Goal: Transaction & Acquisition: Book appointment/travel/reservation

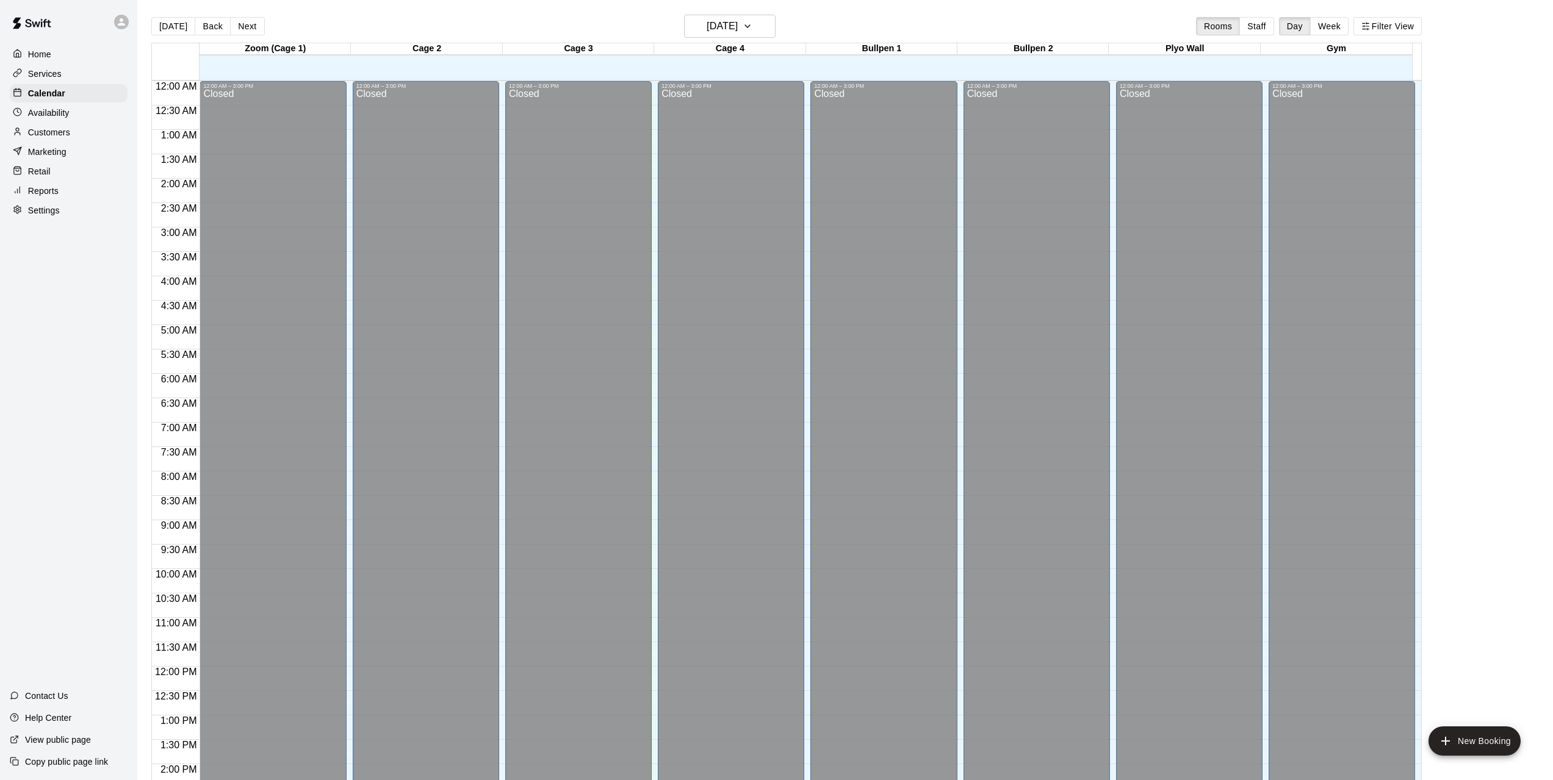
click at [182, 27] on button "[DATE]" at bounding box center [173, 26] width 44 height 18
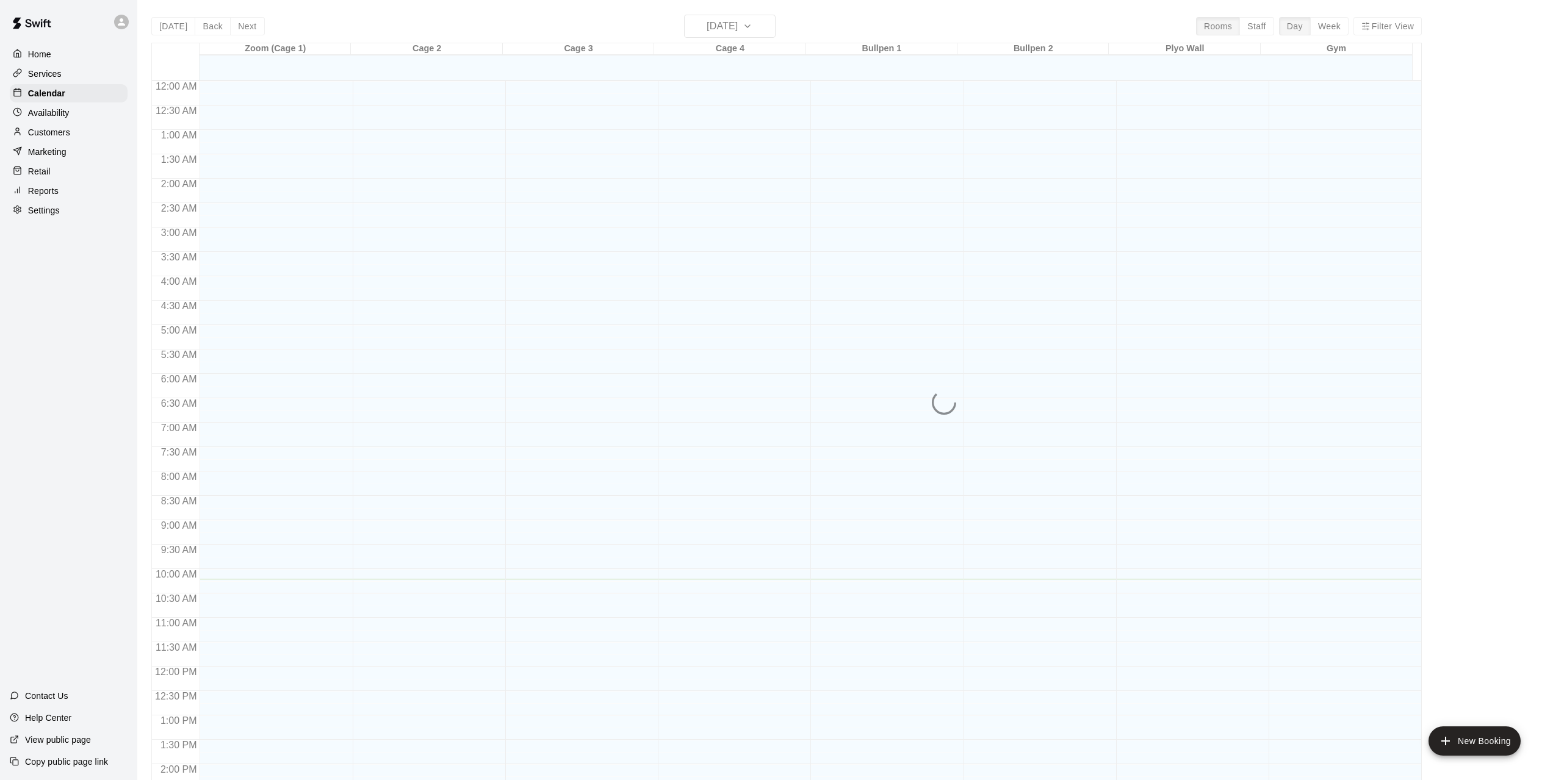
scroll to position [435, 0]
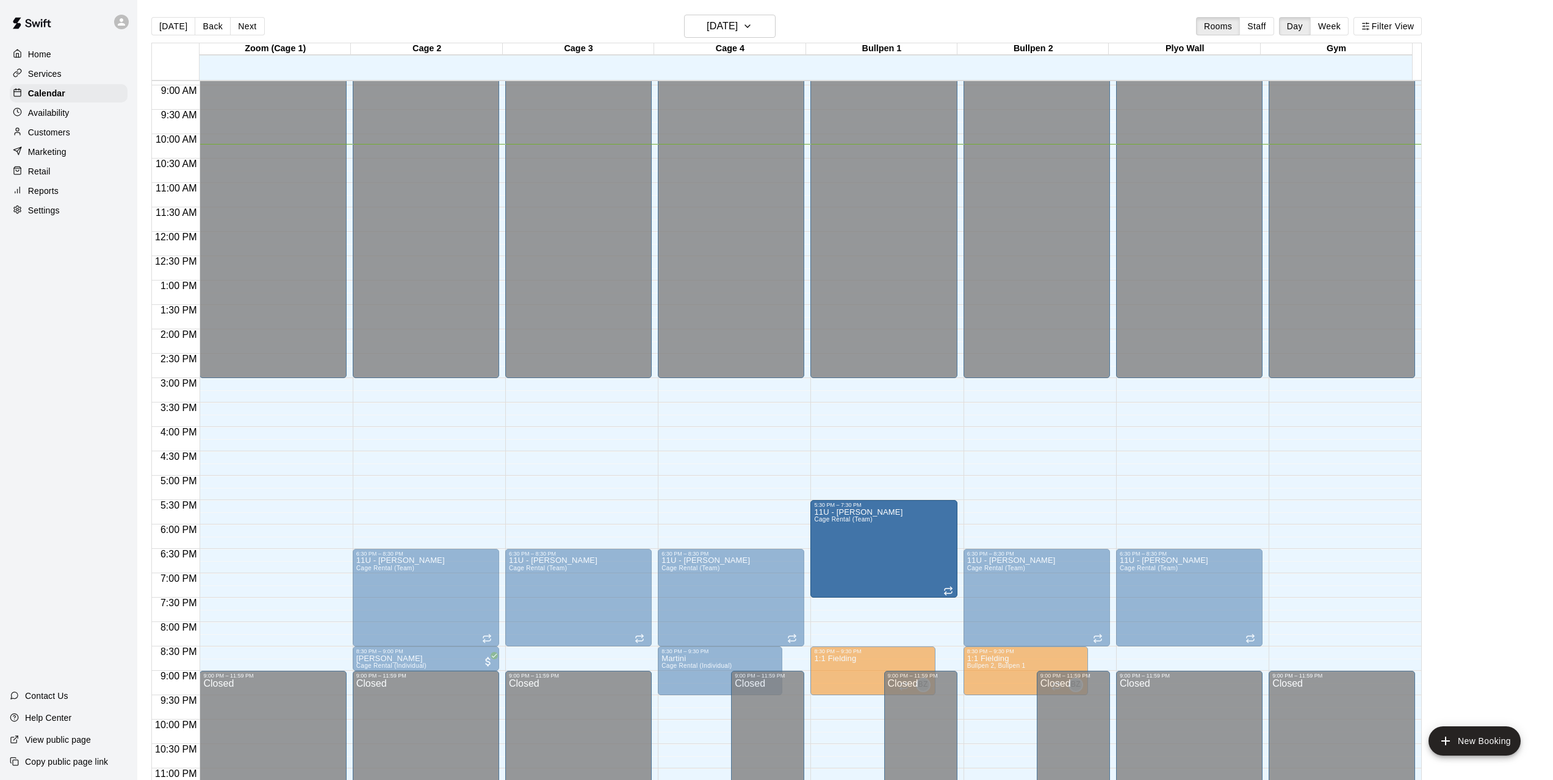
drag, startPoint x: 883, startPoint y: 586, endPoint x: 880, endPoint y: 544, distance: 42.2
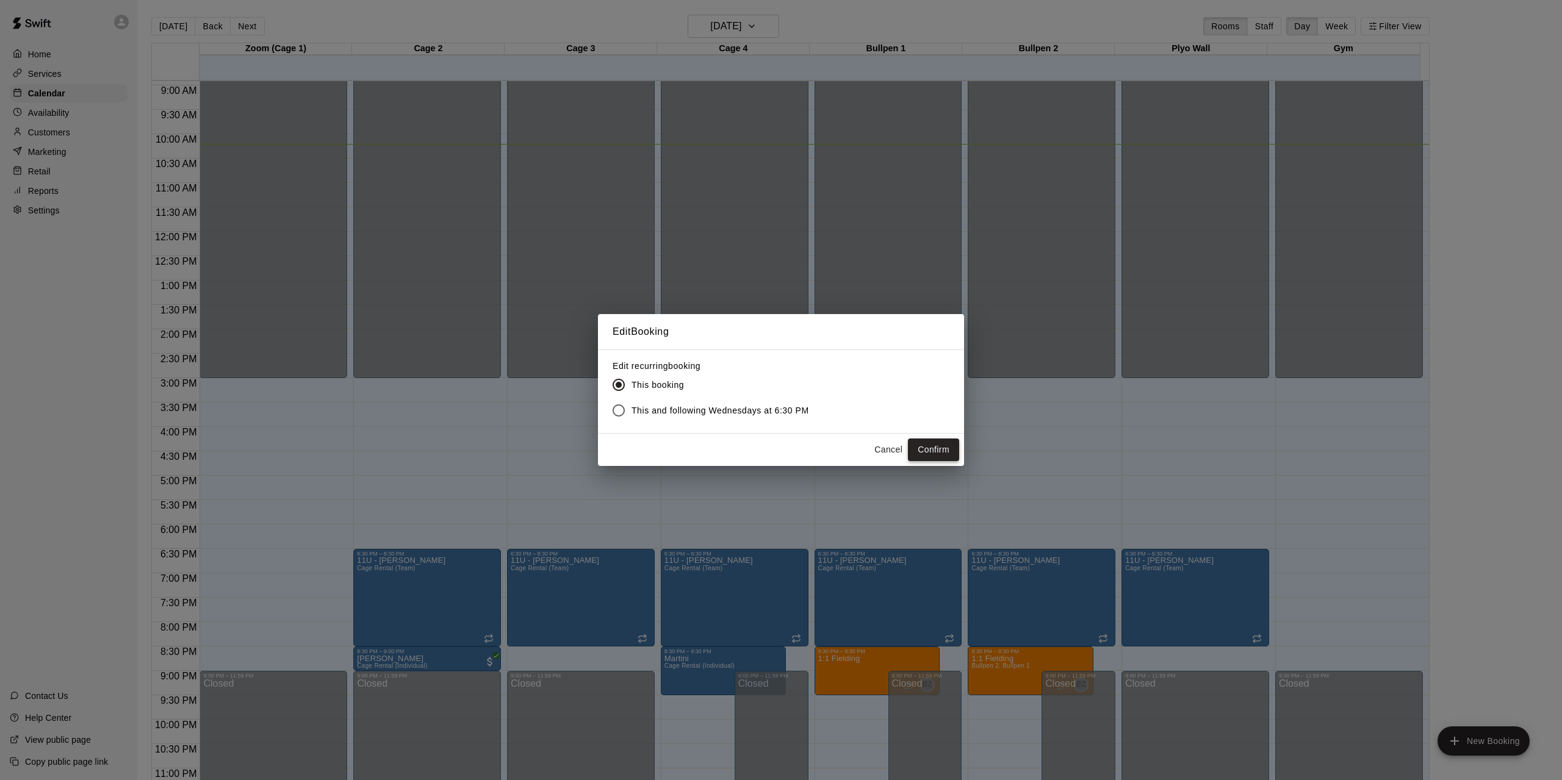
click at [927, 447] on button "Confirm" at bounding box center [933, 450] width 51 height 23
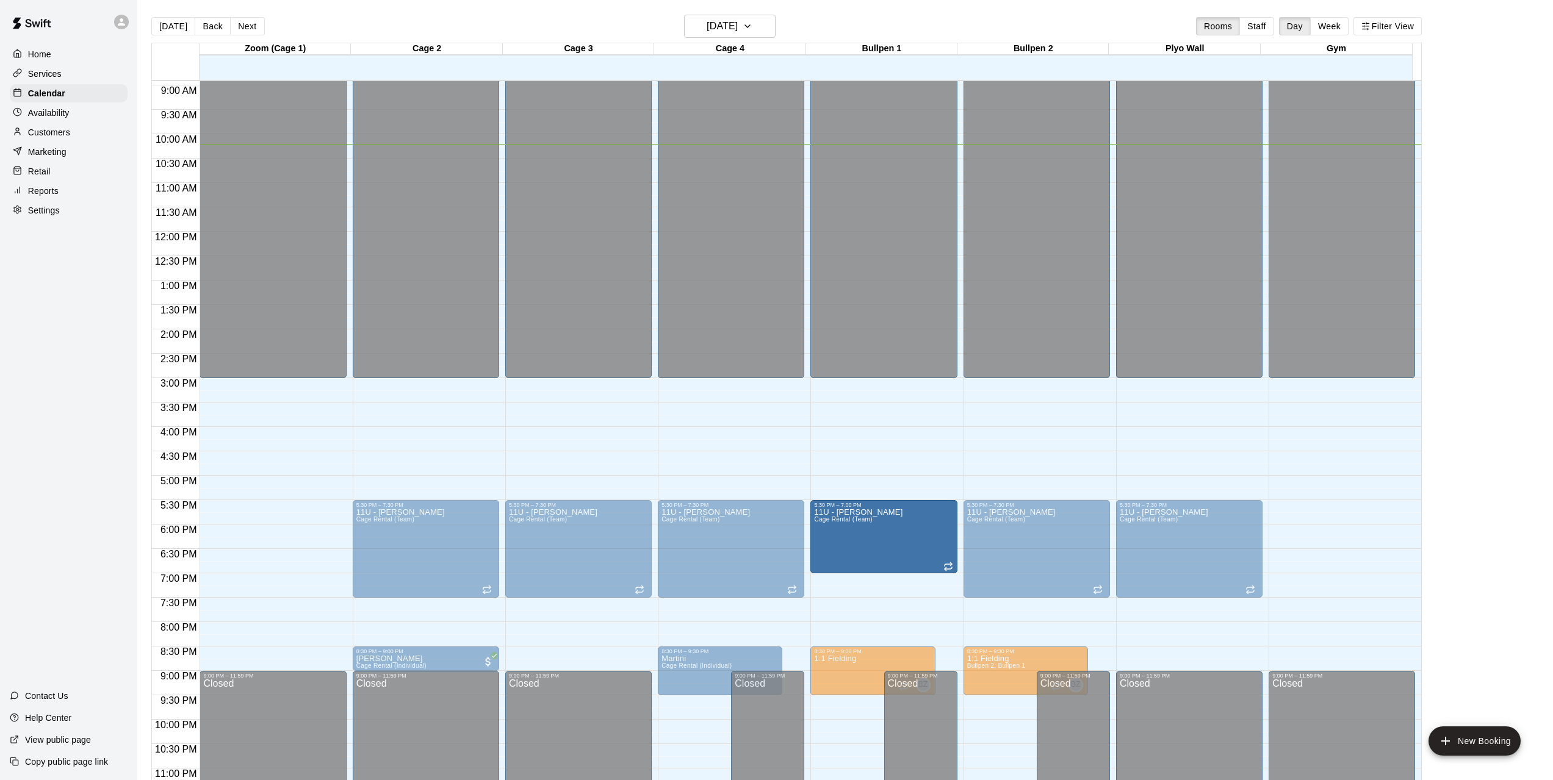
drag, startPoint x: 882, startPoint y: 596, endPoint x: 882, endPoint y: 584, distance: 12.2
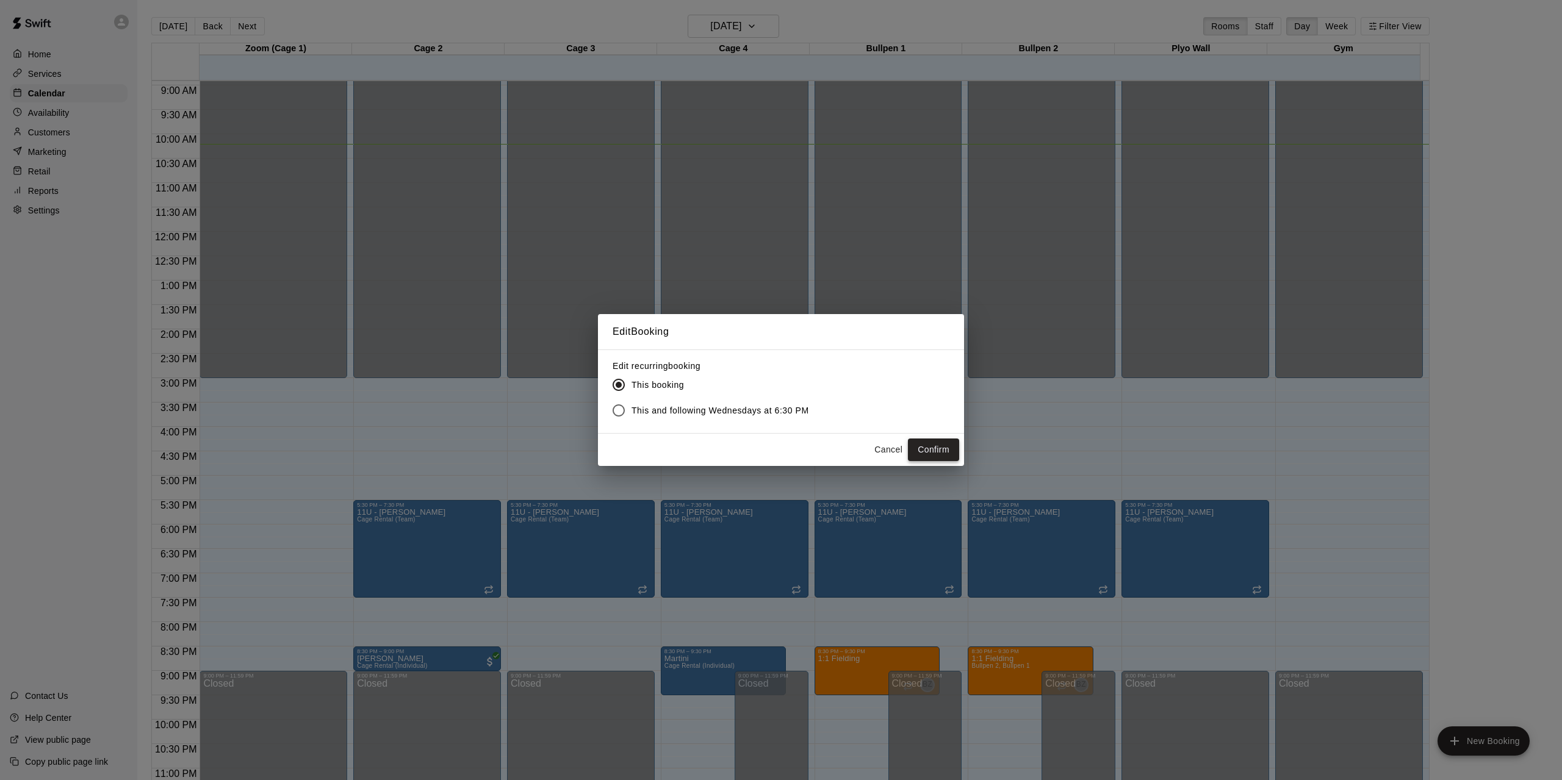
click at [930, 451] on button "Confirm" at bounding box center [933, 450] width 51 height 23
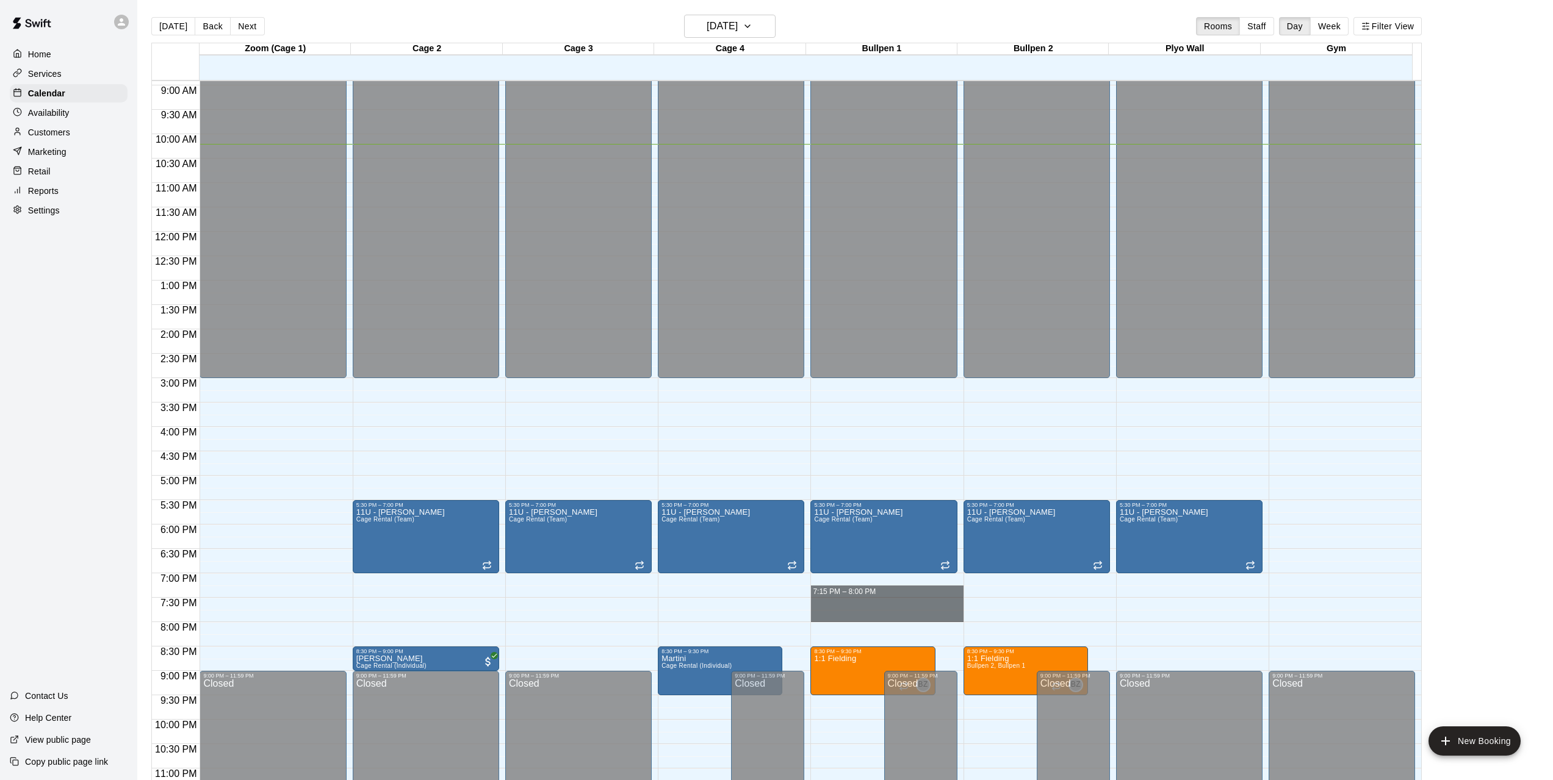
drag, startPoint x: 909, startPoint y: 579, endPoint x: 918, endPoint y: 618, distance: 40.1
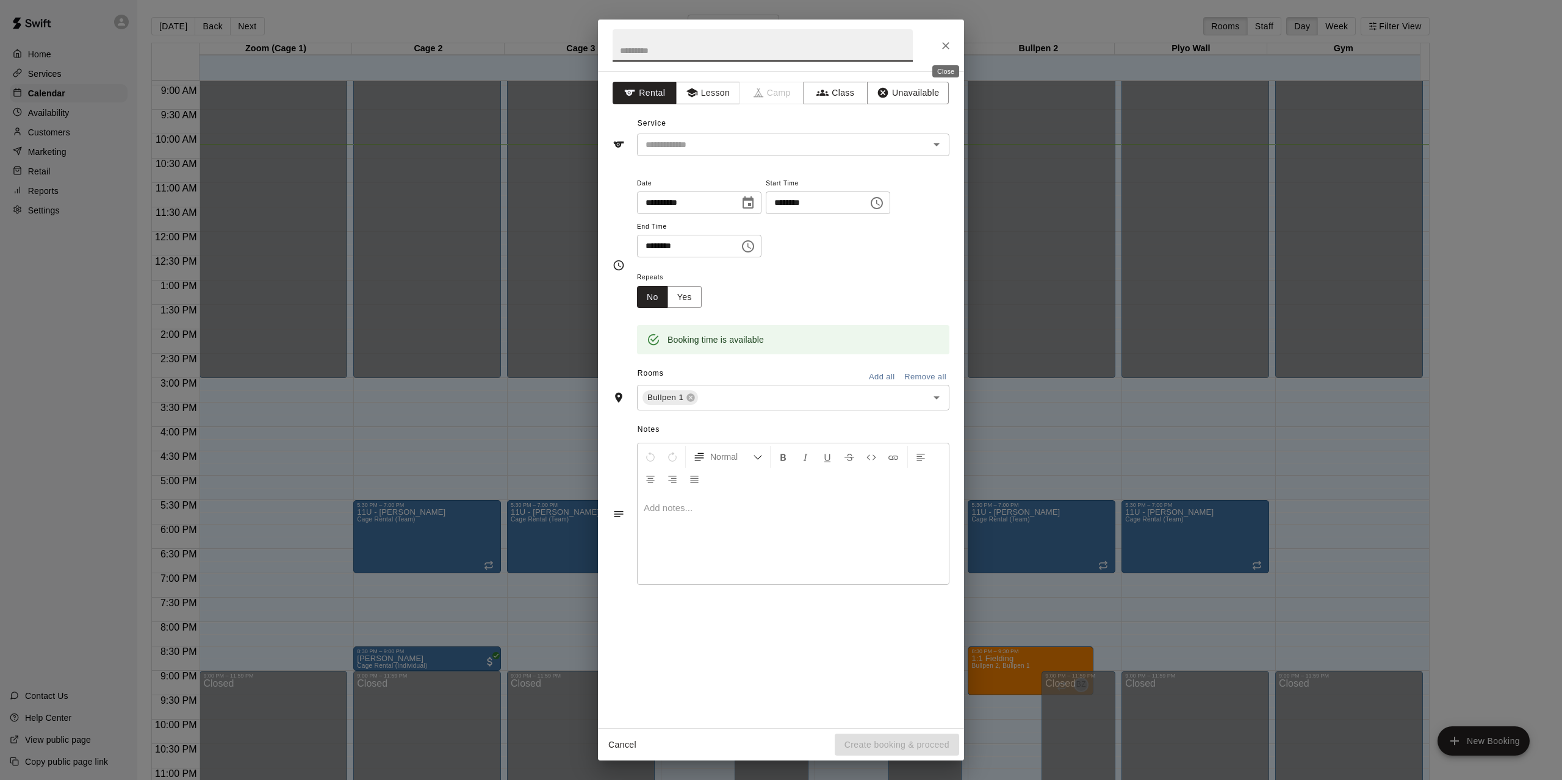
click at [945, 45] on icon "Close" at bounding box center [945, 45] width 7 height 7
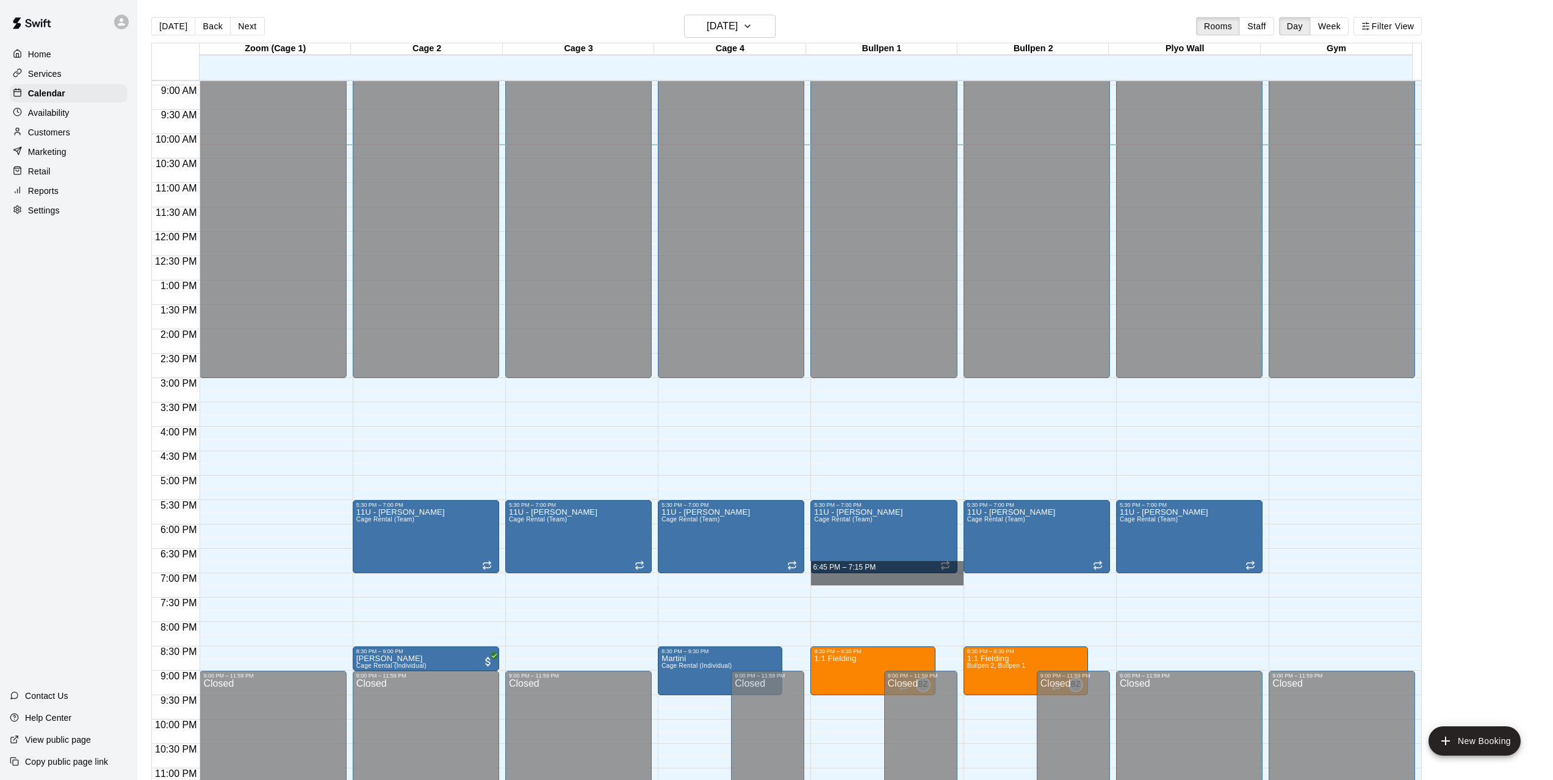
drag, startPoint x: 914, startPoint y: 575, endPoint x: 921, endPoint y: 572, distance: 7.1
click at [920, 592] on div "12:00 AM – 3:00 PM Closed 5:30 PM – 7:00 PM 11U - [PERSON_NAME] Cage Rental (Te…" at bounding box center [883, 231] width 146 height 1171
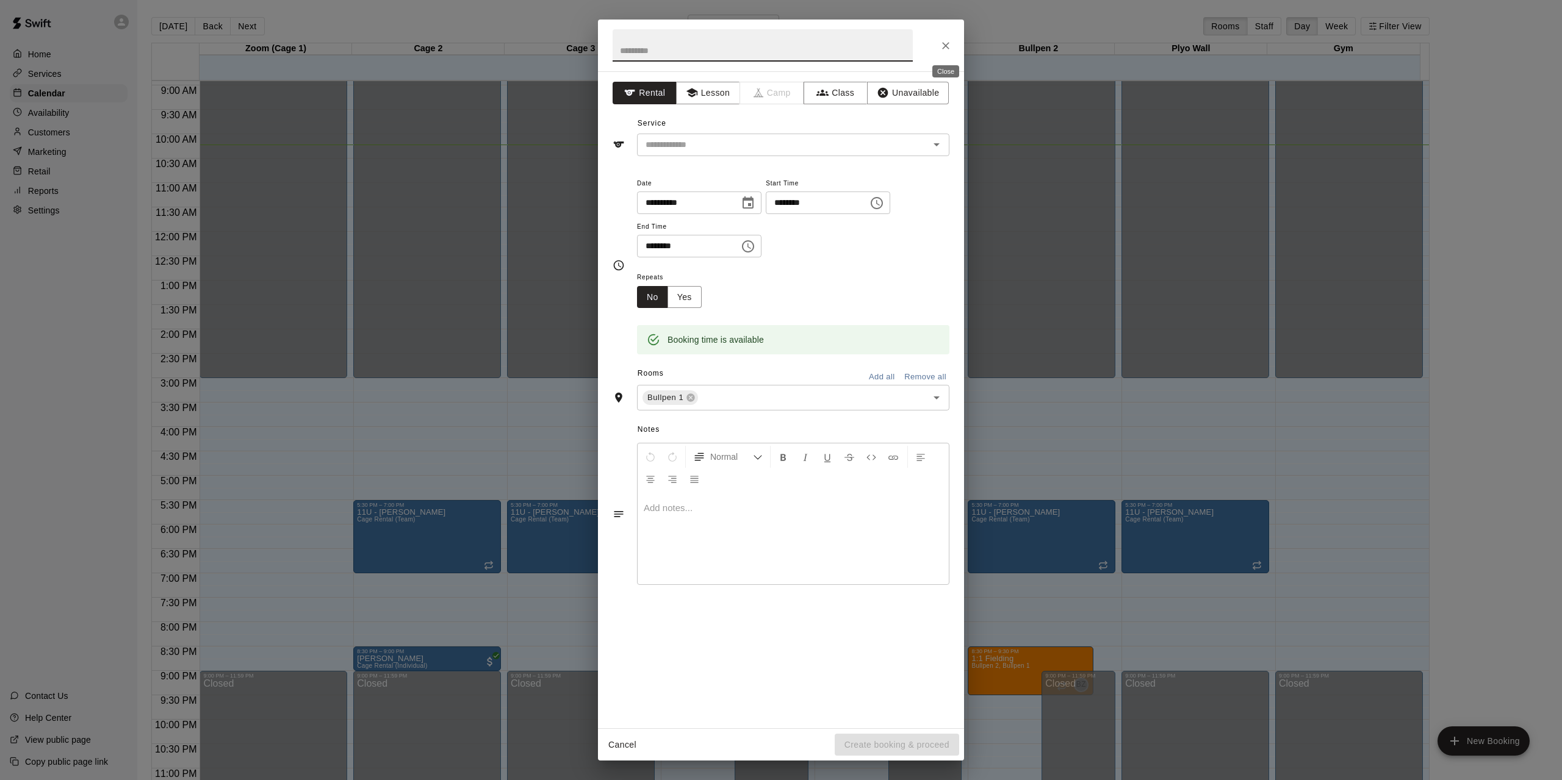
click at [951, 46] on icon "Close" at bounding box center [946, 46] width 12 height 12
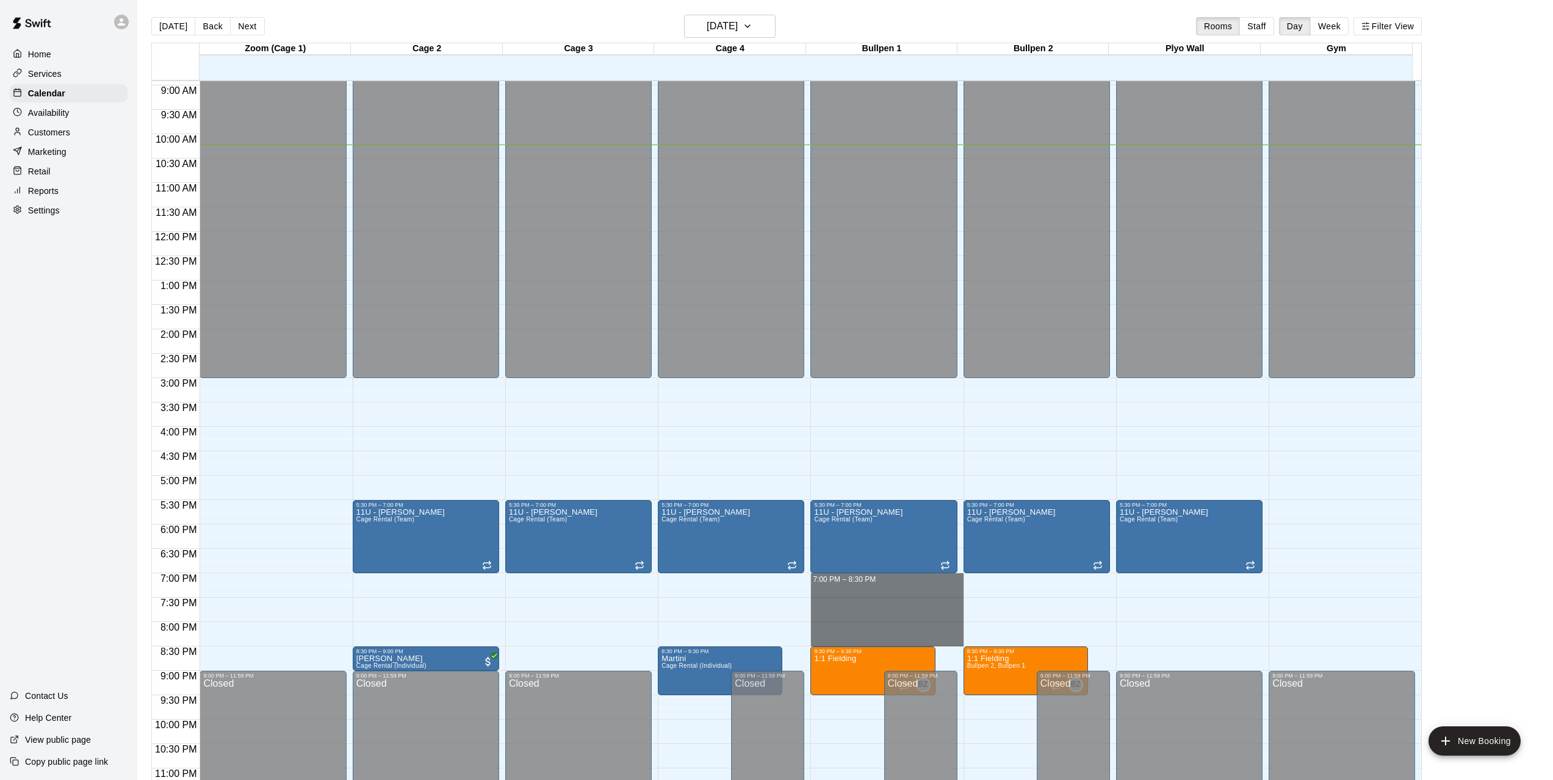
drag, startPoint x: 924, startPoint y: 577, endPoint x: 924, endPoint y: 641, distance: 64.7
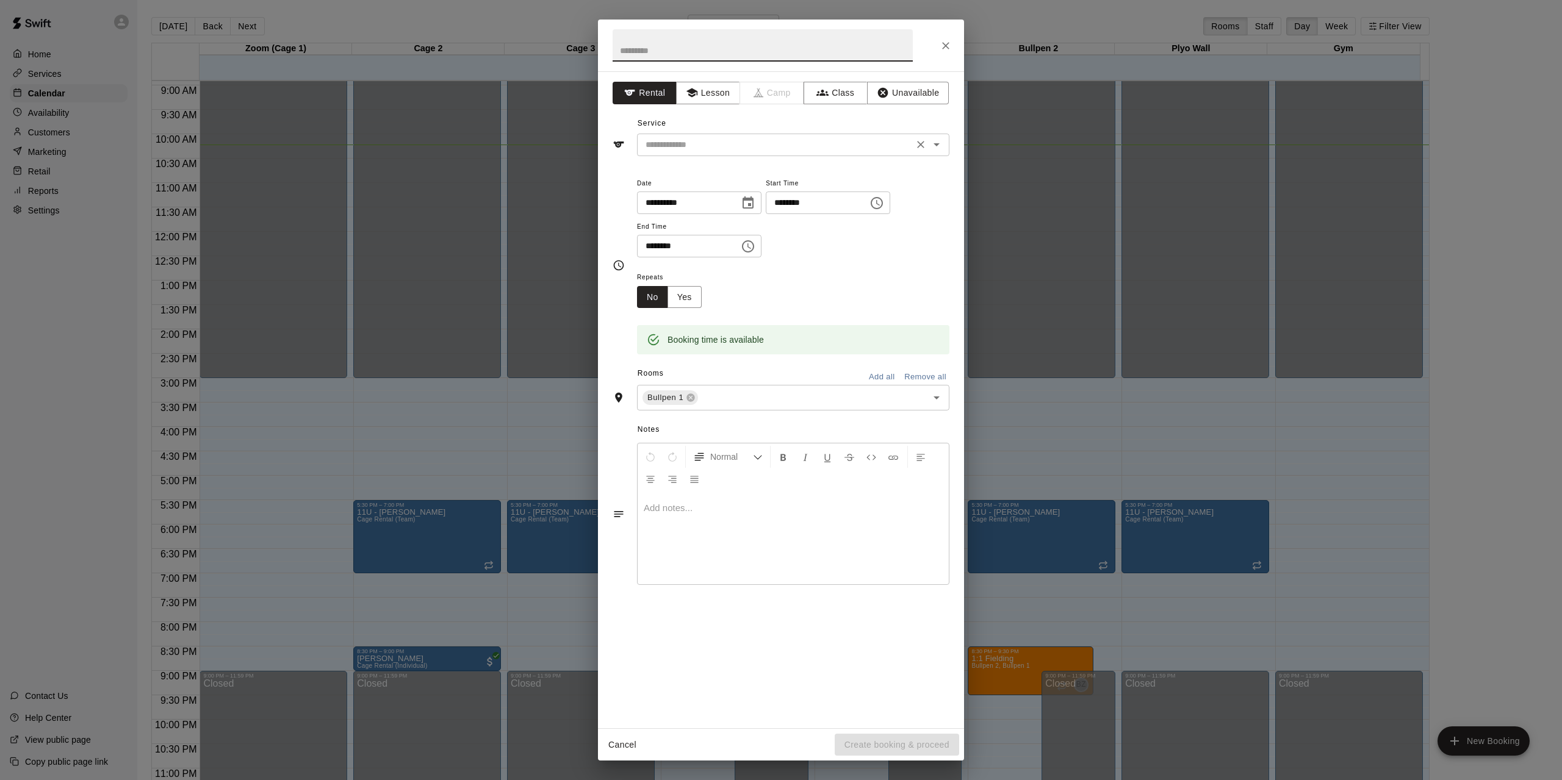
click at [727, 155] on div "​" at bounding box center [793, 145] width 312 height 23
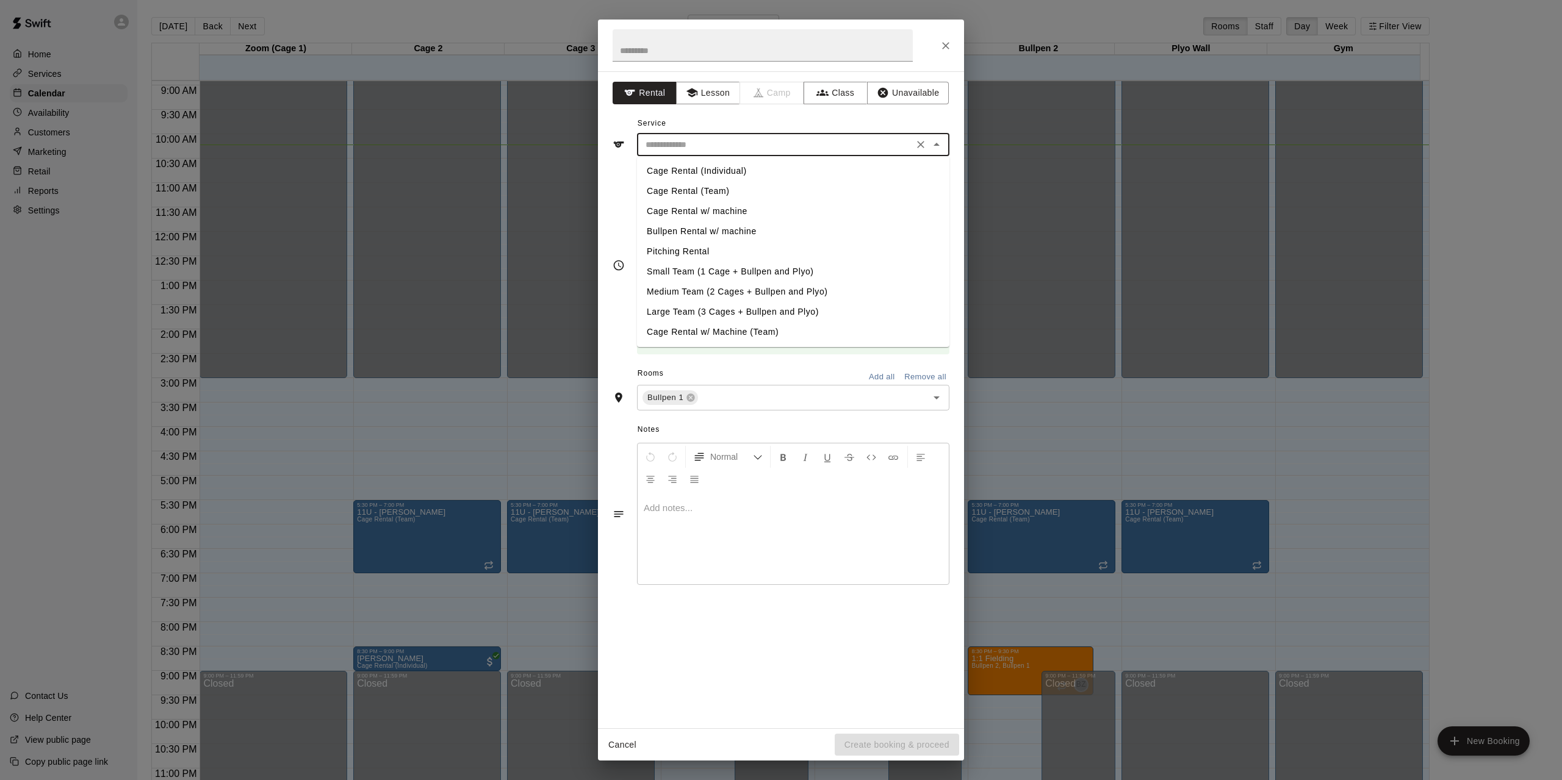
click at [690, 254] on li "Pitching Rental" at bounding box center [793, 252] width 312 height 20
type input "**********"
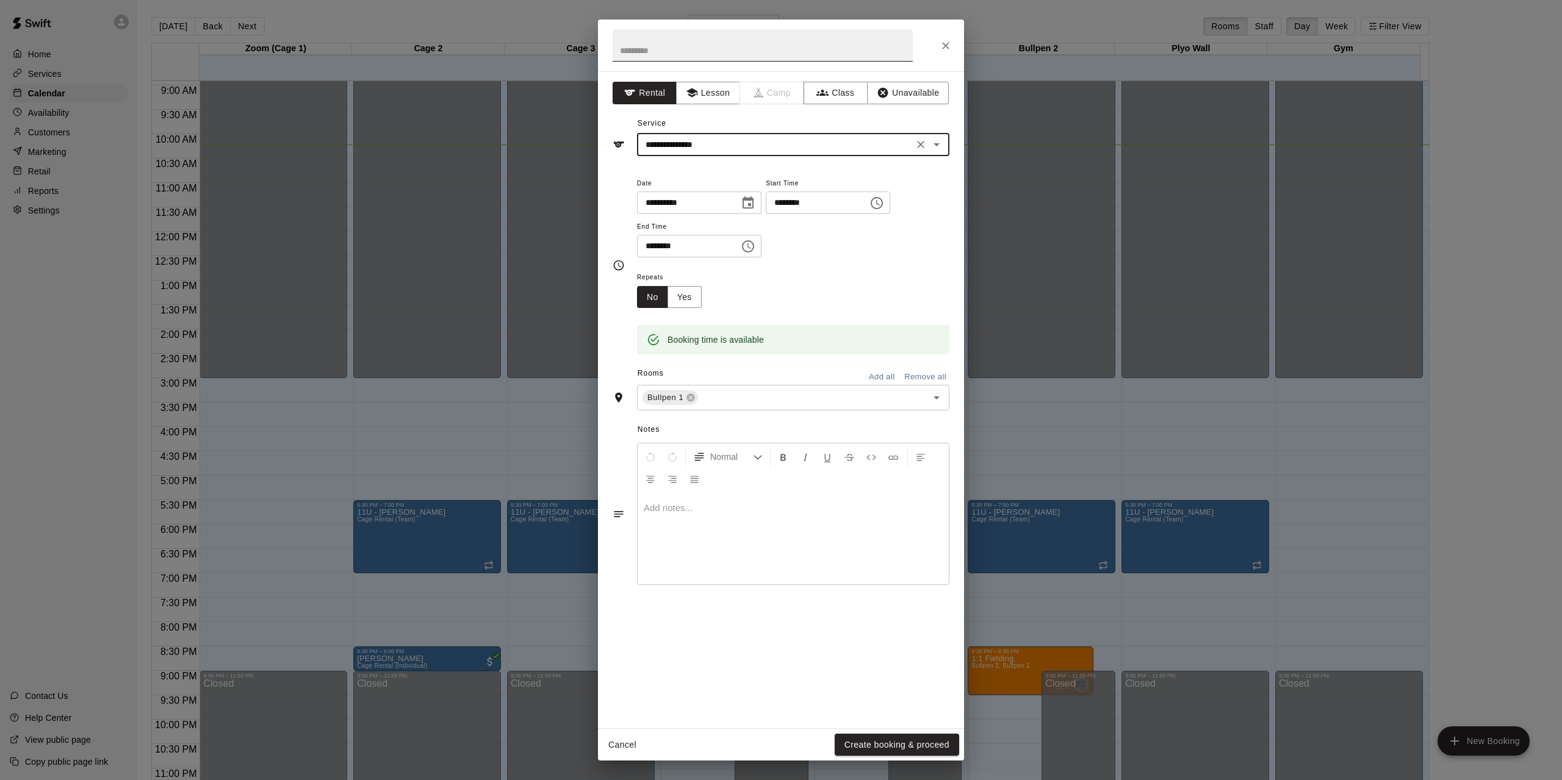
click at [694, 38] on input "text" at bounding box center [763, 45] width 300 height 32
type input "*****"
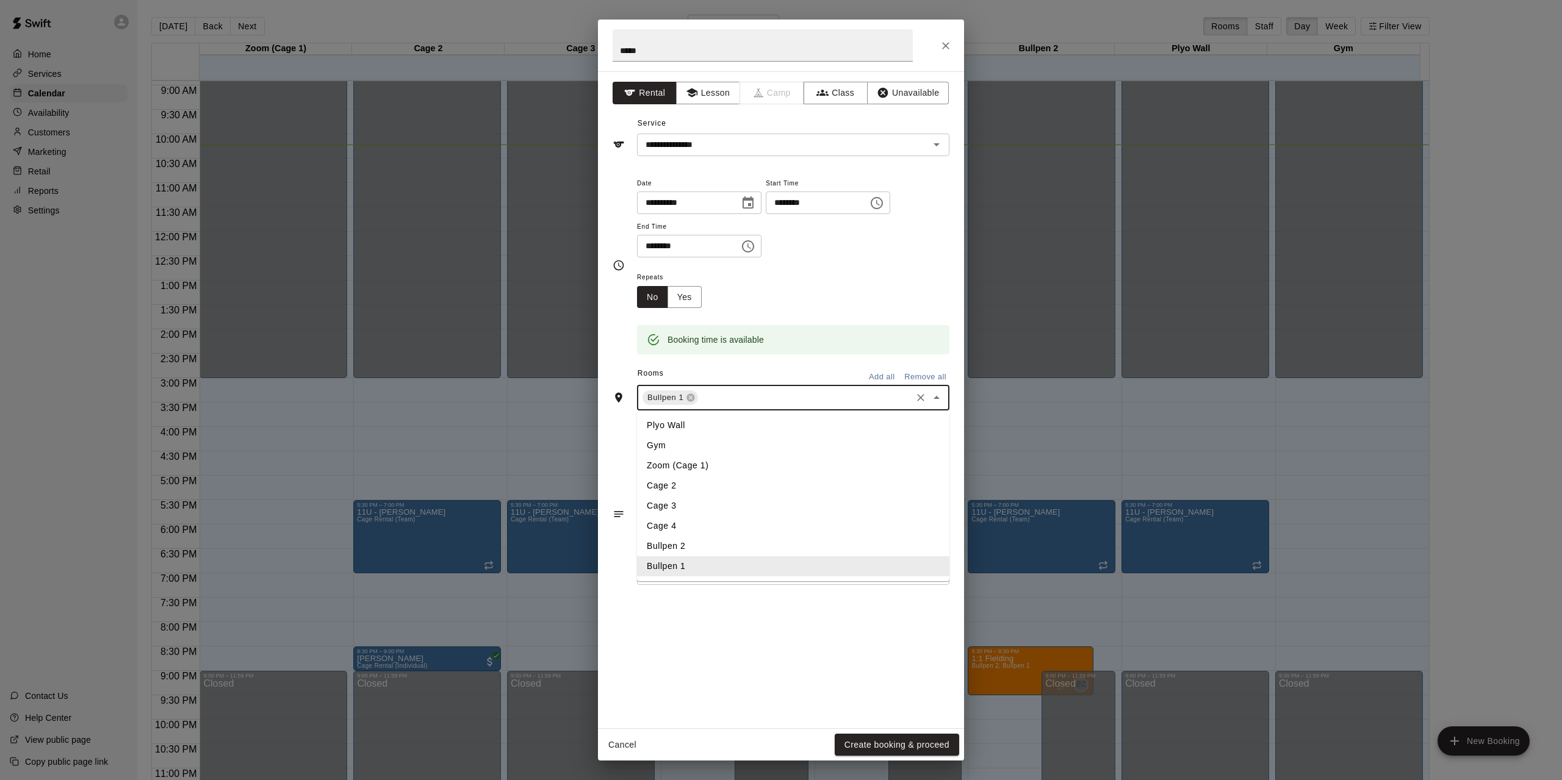
click at [744, 403] on input "text" at bounding box center [805, 397] width 210 height 15
click at [694, 550] on li "Bullpen 2" at bounding box center [793, 546] width 312 height 20
click at [822, 395] on input "text" at bounding box center [835, 397] width 151 height 15
type input "*"
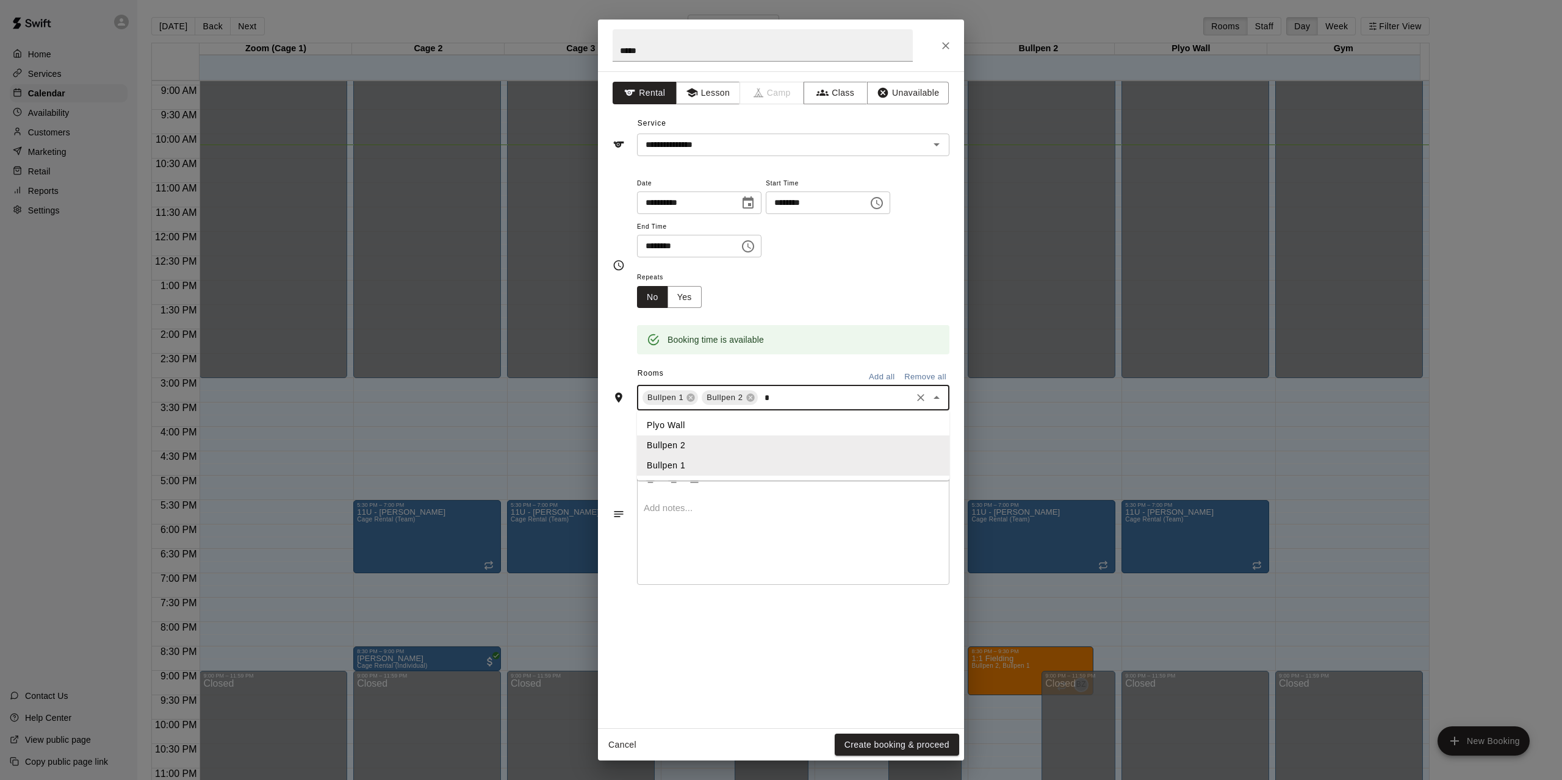
click at [775, 425] on li "Plyo Wall" at bounding box center [793, 425] width 312 height 20
click at [890, 744] on button "Create booking & proceed" at bounding box center [897, 745] width 124 height 23
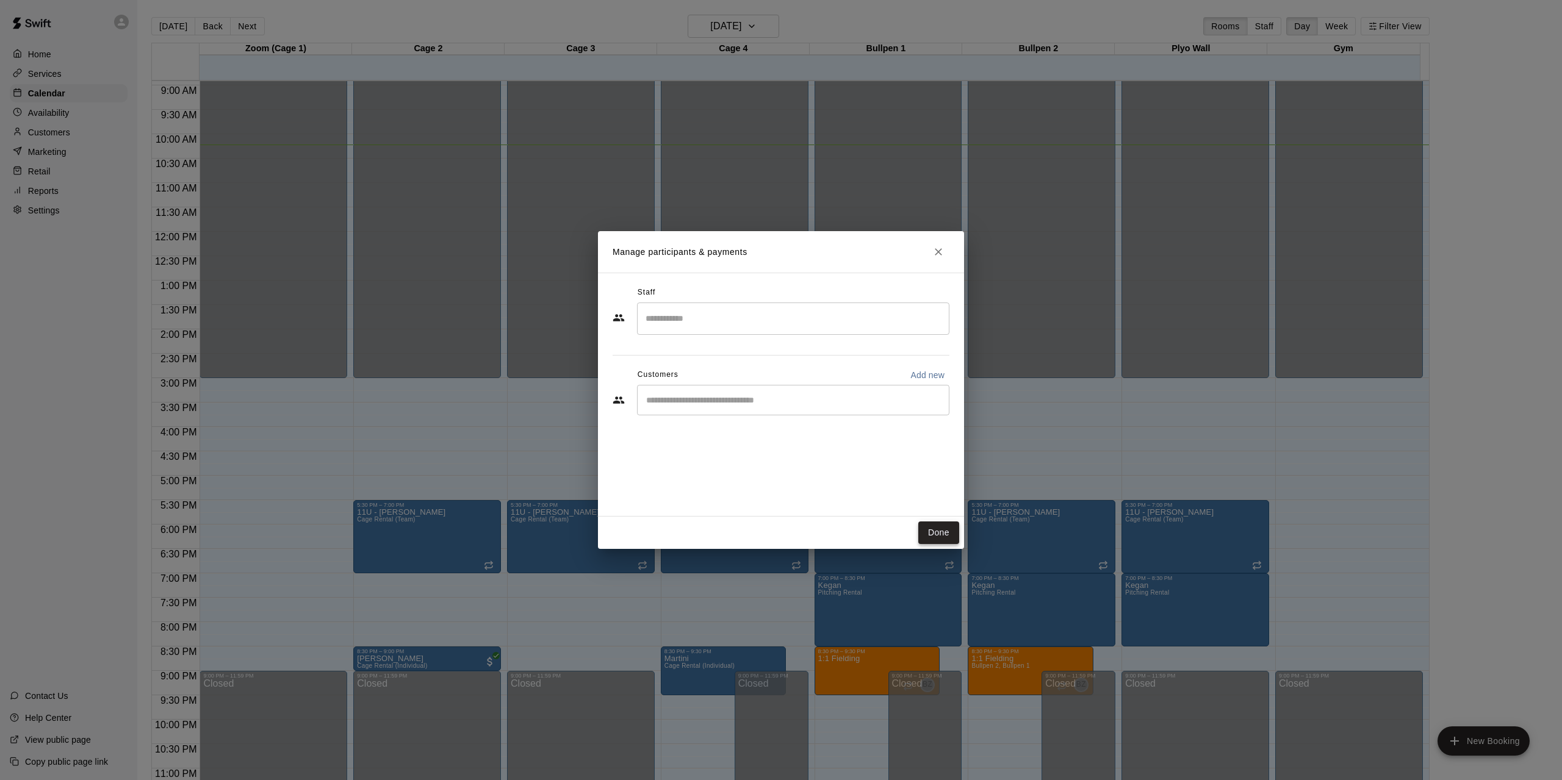
click at [936, 531] on button "Done" at bounding box center [938, 533] width 41 height 23
